Goal: Find contact information: Find contact information

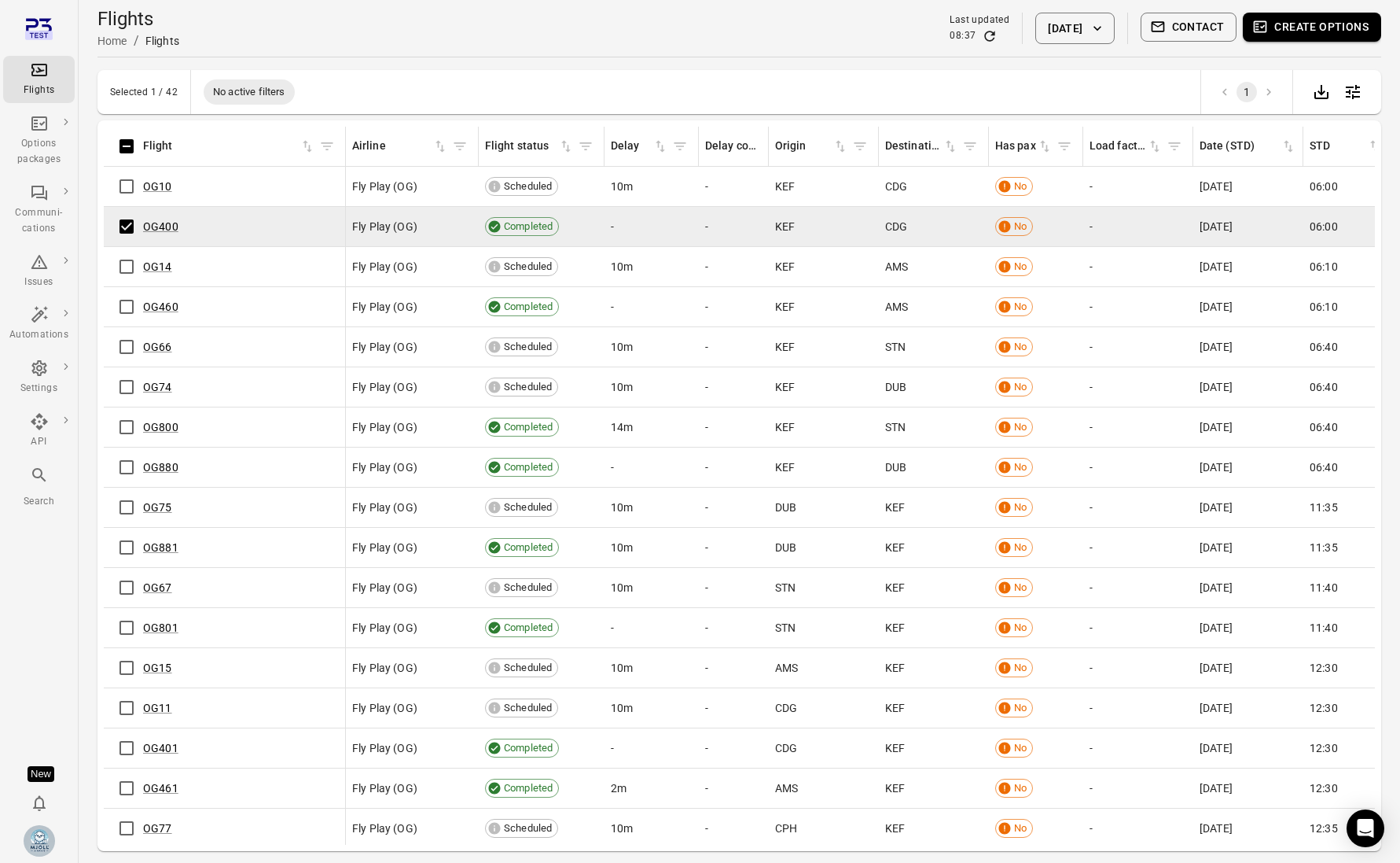
click at [1209, 33] on button "Contact" at bounding box center [1189, 27] width 97 height 29
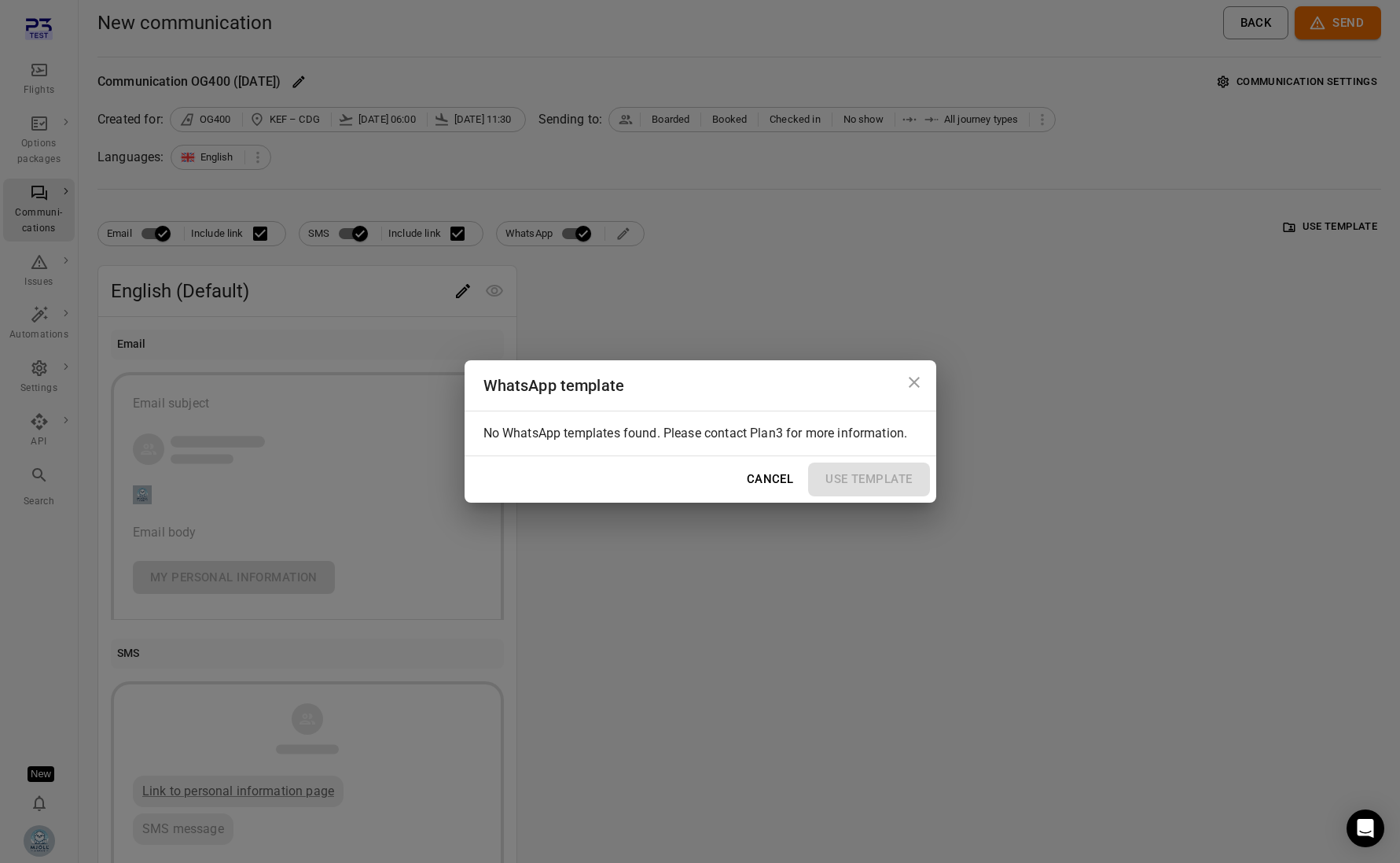
click at [903, 317] on div "WhatsApp template No WhatsApp templates found. Please contact Plan3 for more in…" at bounding box center [700, 432] width 1400 height 863
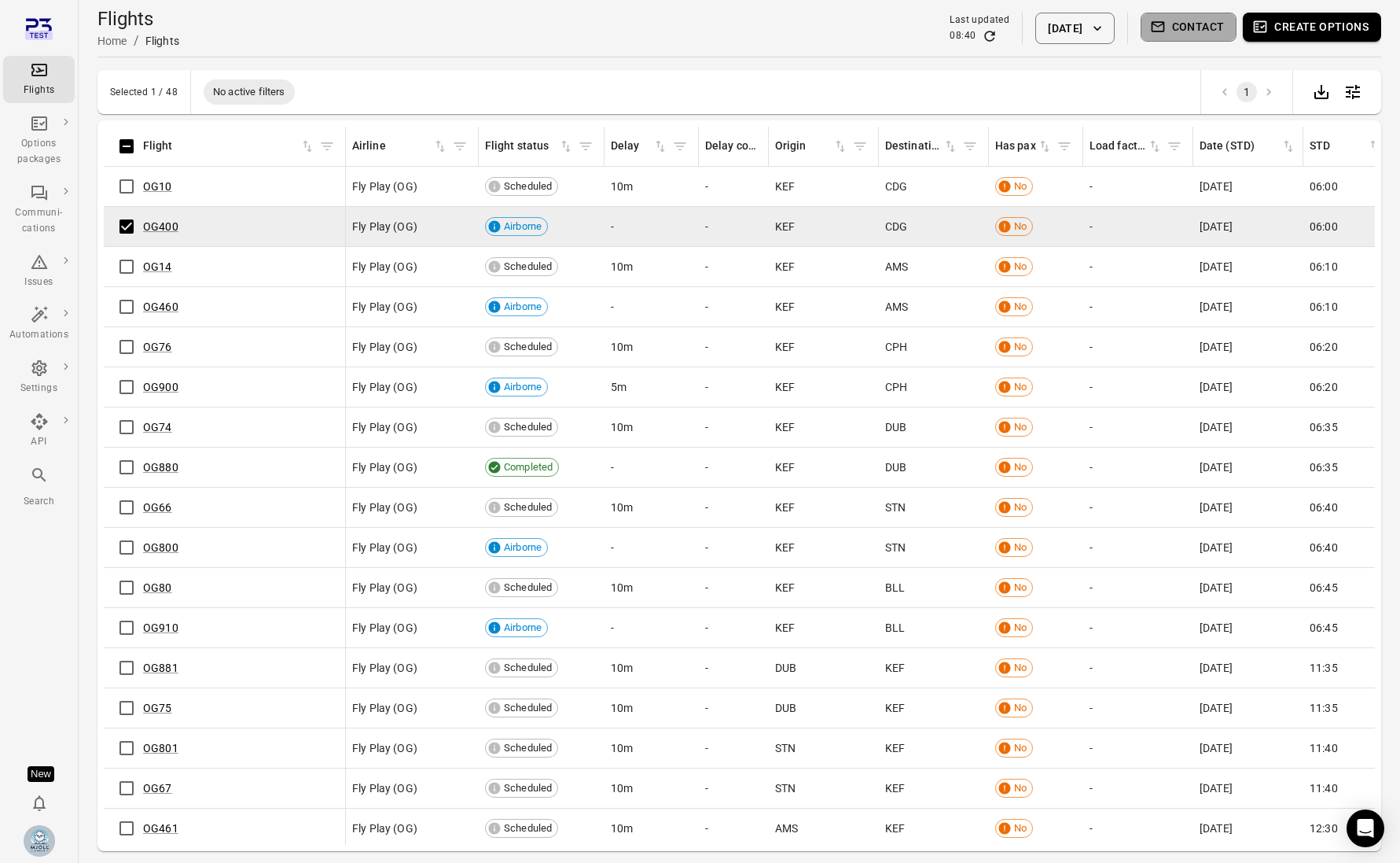
click at [1215, 29] on button "Contact" at bounding box center [1189, 27] width 97 height 29
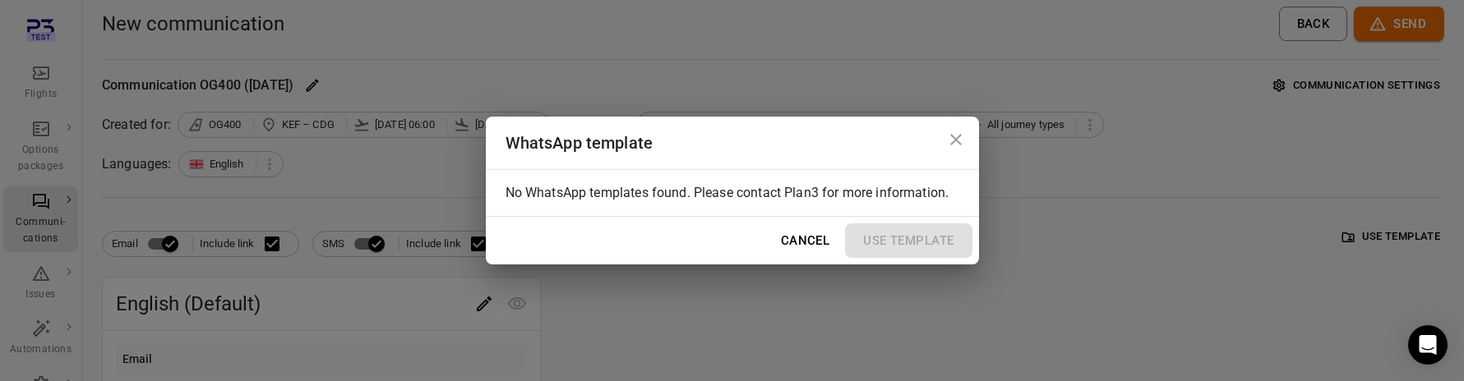
click at [959, 136] on icon "Close dialog" at bounding box center [956, 140] width 12 height 12
drag, startPoint x: 506, startPoint y: 192, endPoint x: 688, endPoint y: 194, distance: 182.5
click at [688, 194] on ul "No WhatsApp templates found. Please contact Plan3 for more information." at bounding box center [733, 193] width 454 height 20
copy ul "No WhatsApp templates found"
